Goal: Transaction & Acquisition: Book appointment/travel/reservation

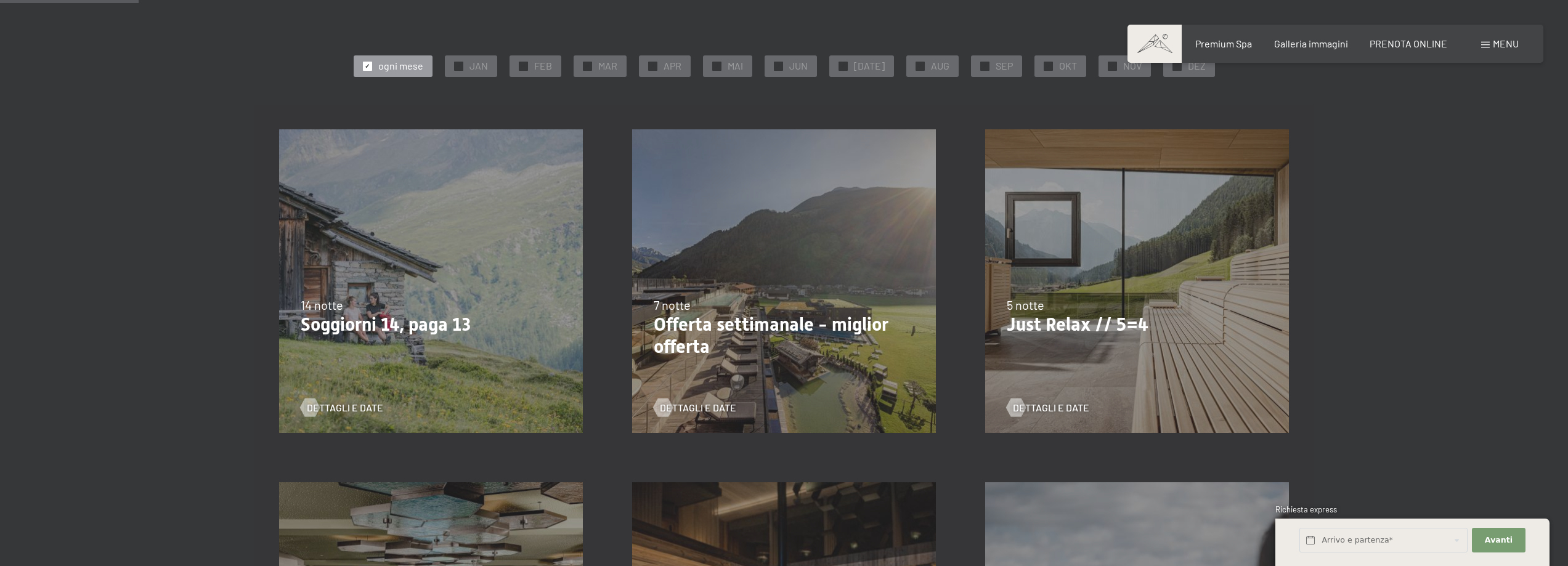
click at [1160, 379] on div "24/9/2025-3/10/2025 26/10/2025-31/10/2025 21/12/2025-26/12/2025 4/1/2026-23/1/2…" at bounding box center [1137, 281] width 353 height 353
click at [1047, 413] on span "Dettagli e Date" at bounding box center [1063, 407] width 76 height 14
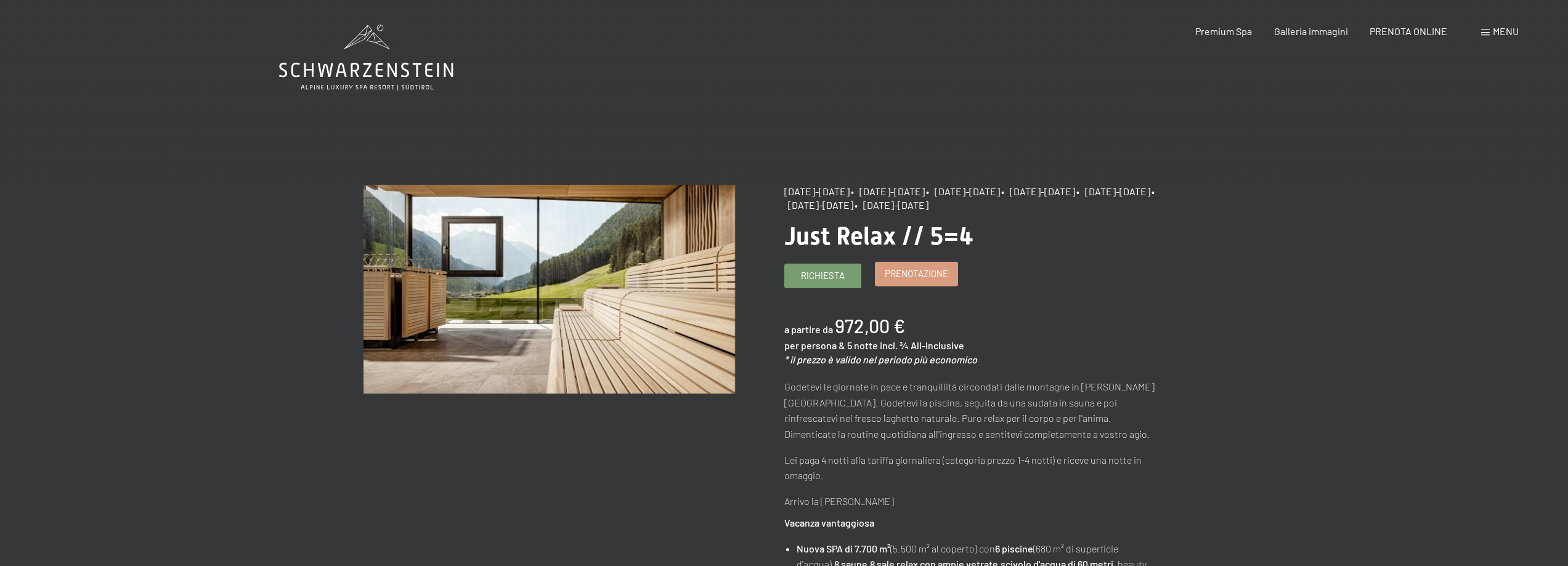
click at [932, 286] on link "Prenotazione" at bounding box center [916, 274] width 82 height 23
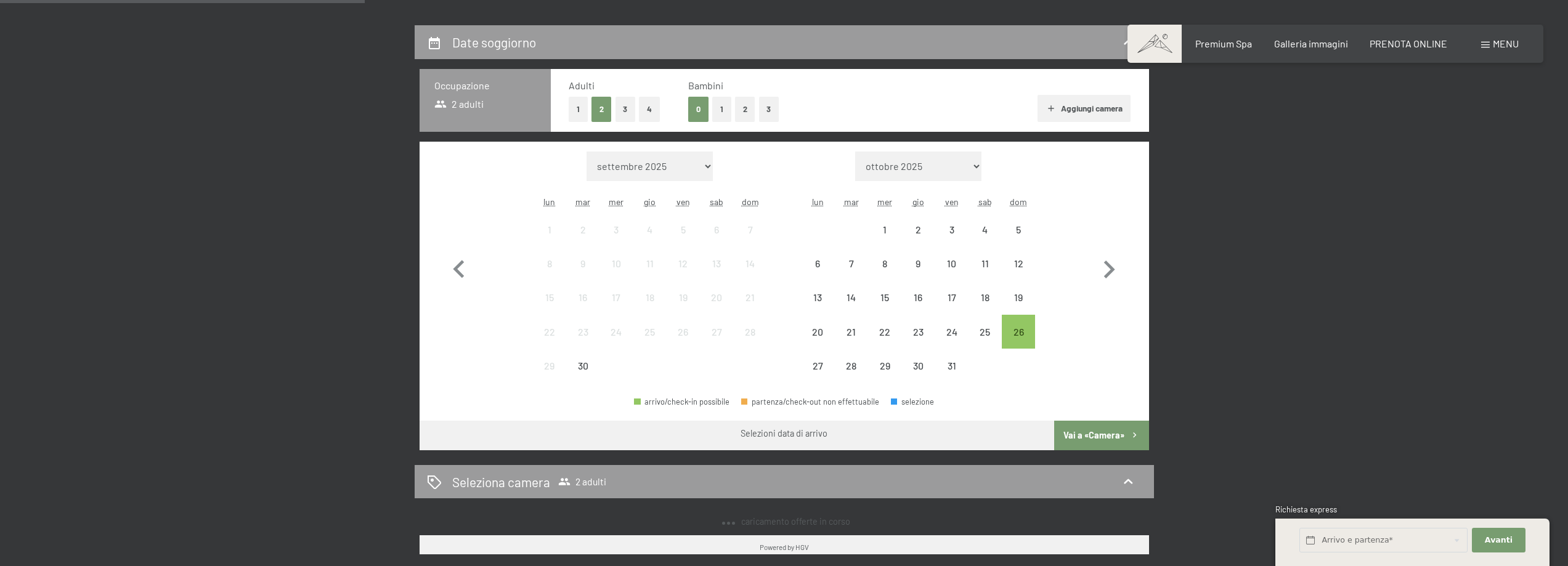
scroll to position [308, 0]
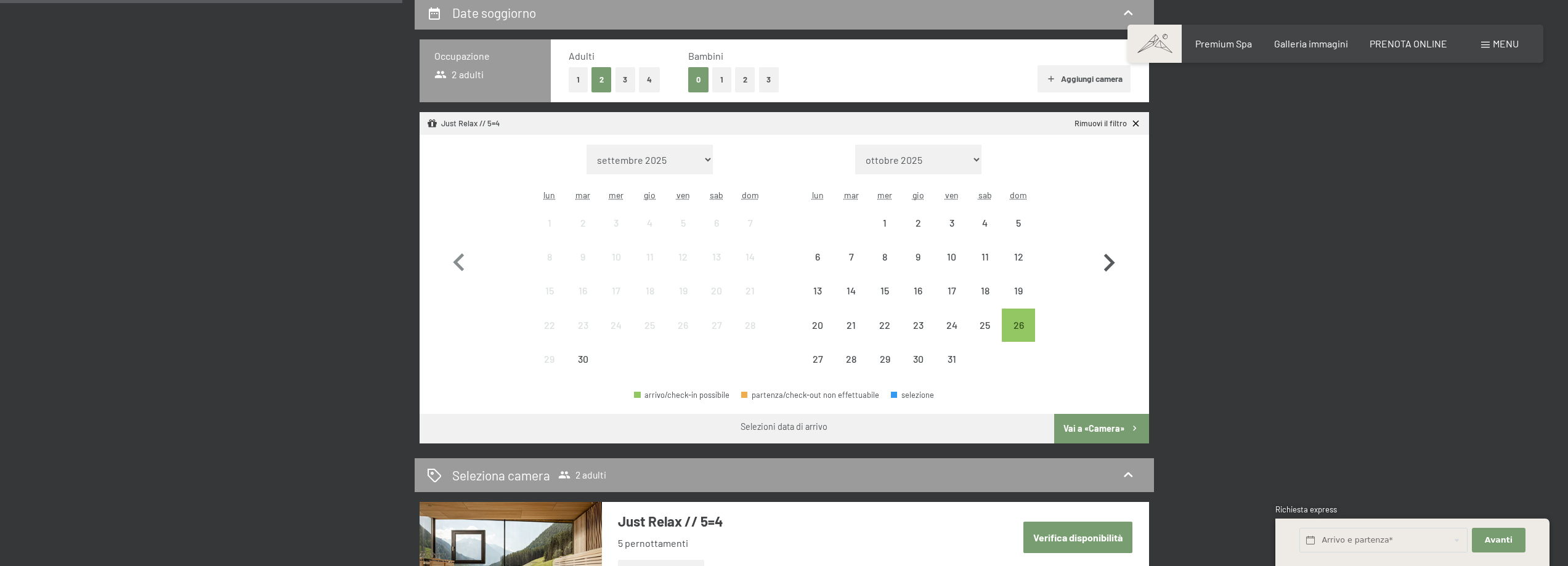
click at [1107, 268] on icon "button" at bounding box center [1109, 263] width 11 height 18
select select "[DATE]"
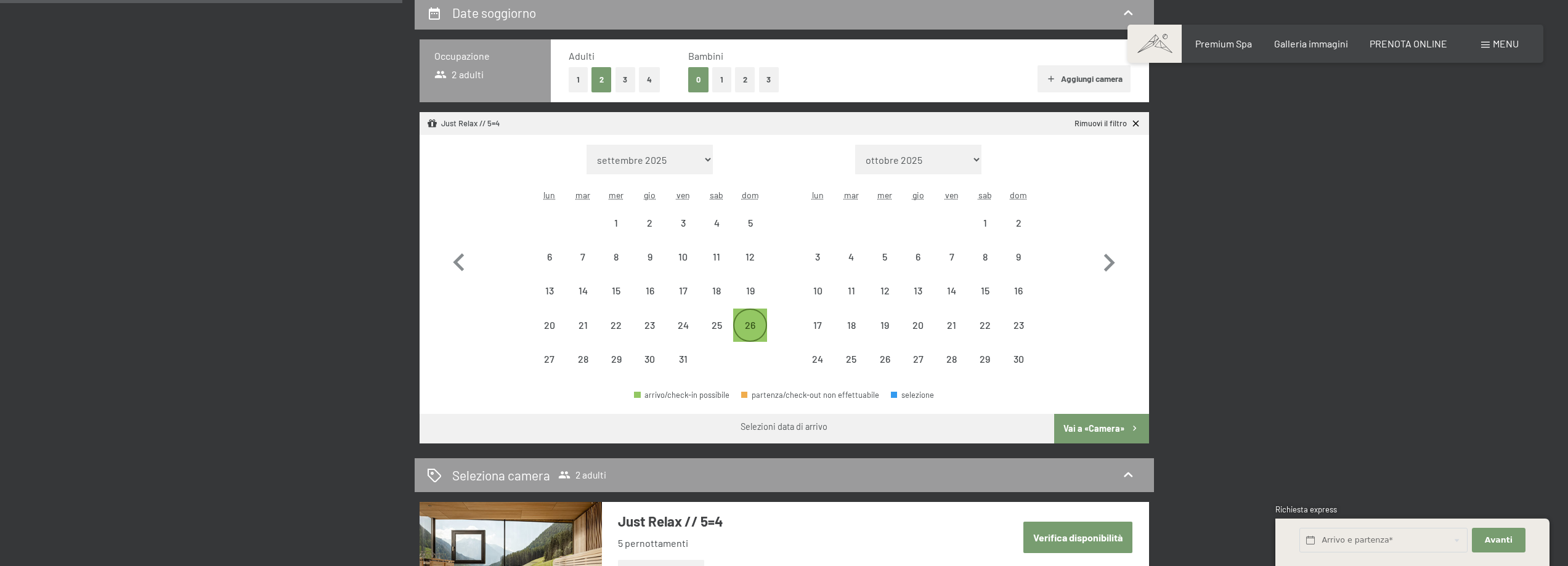
click at [749, 331] on div "26" at bounding box center [750, 336] width 31 height 31
select select "[DATE]"
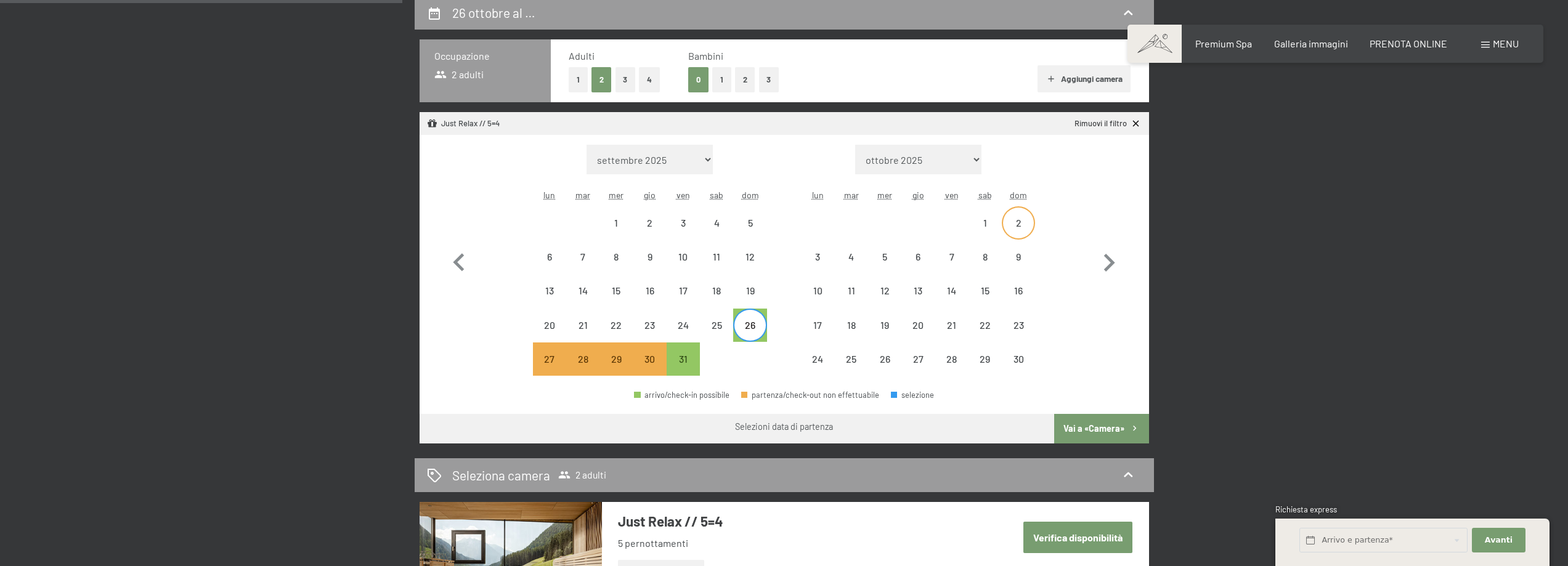
click at [1024, 222] on div "2" at bounding box center [1019, 233] width 31 height 31
select select "[DATE]"
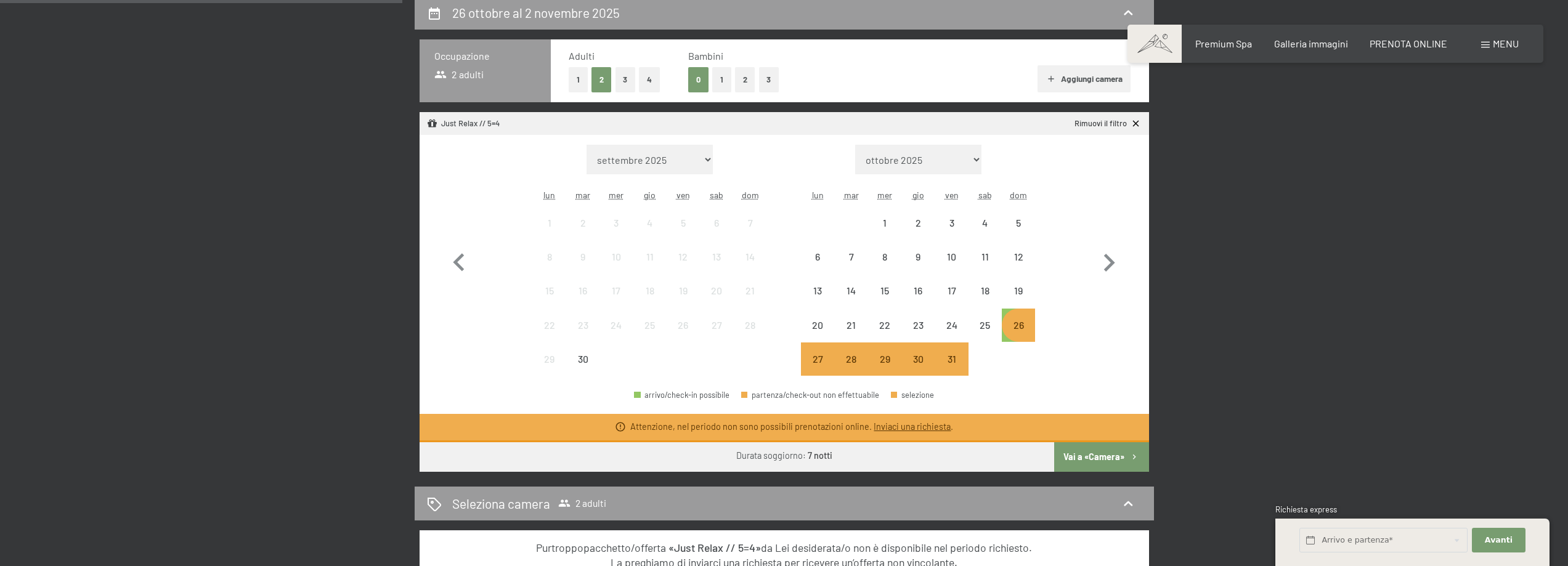
click at [1101, 459] on button "Vai a «Camera»" at bounding box center [1101, 457] width 94 height 29
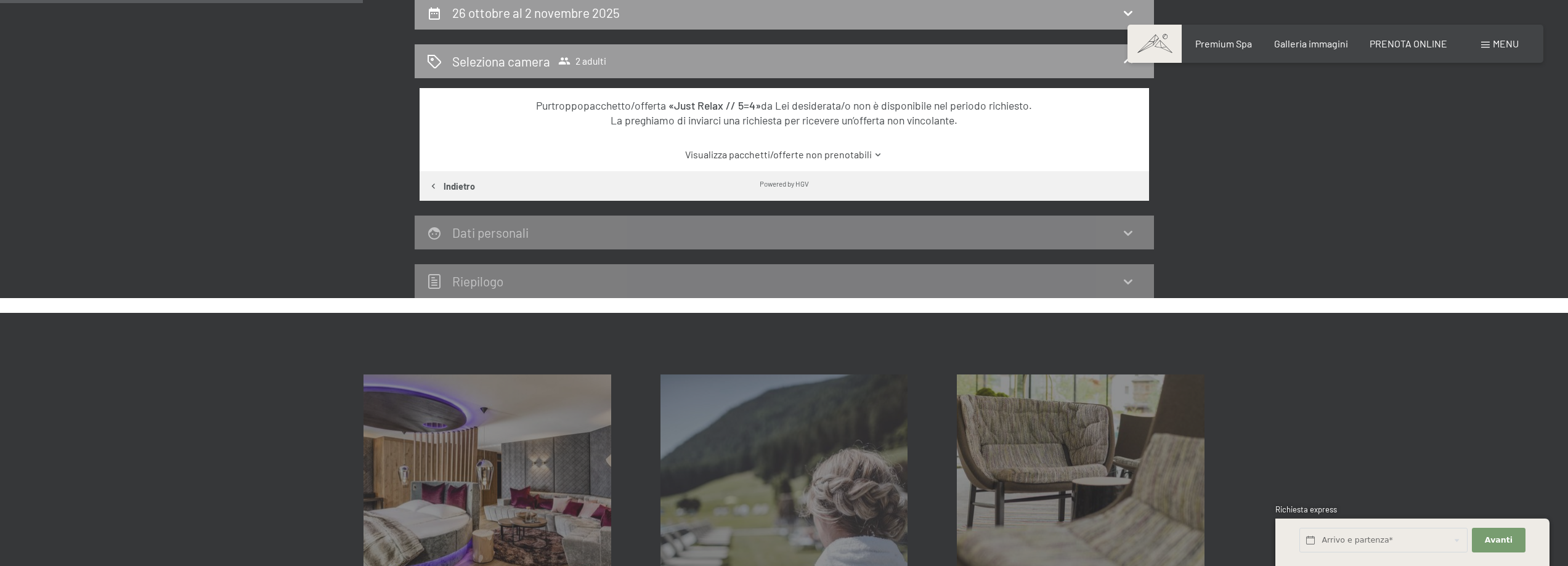
scroll to position [303, 0]
